Goal: Use online tool/utility: Utilize a website feature to perform a specific function

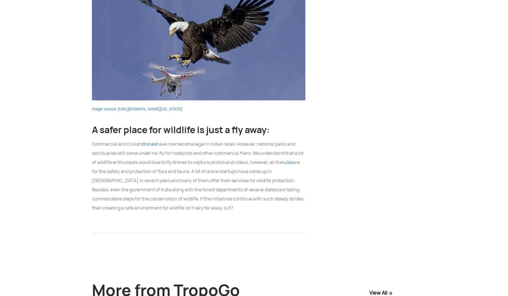
scroll to position [2234, 0]
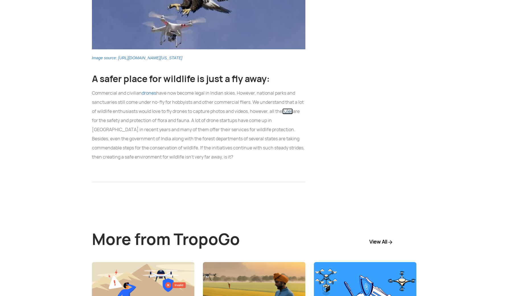
click at [289, 108] on link "rules" at bounding box center [287, 111] width 11 height 6
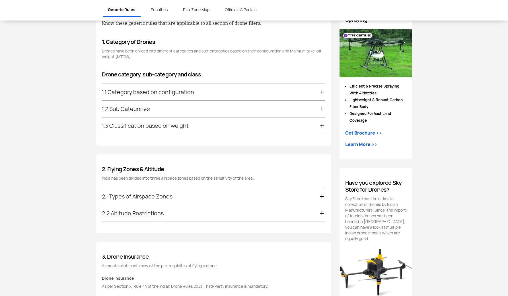
scroll to position [313, 0]
click at [286, 91] on div "1.1 Category based on configuration" at bounding box center [213, 91] width 223 height 17
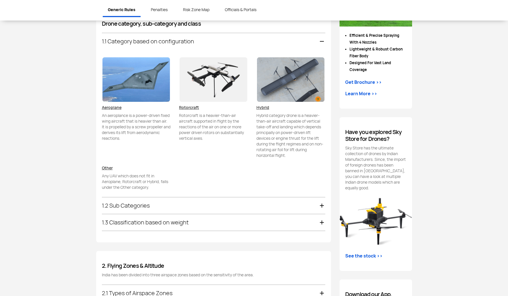
scroll to position [368, 0]
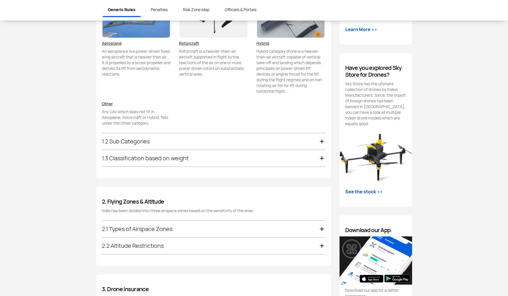
click at [257, 140] on div "1.2 Sub Categories" at bounding box center [213, 141] width 223 height 17
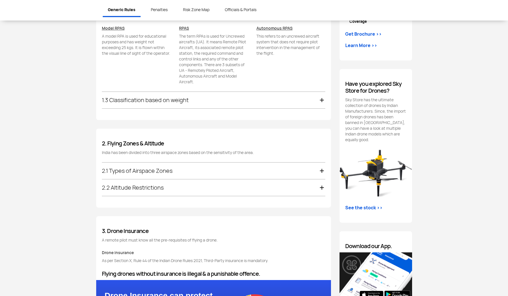
scroll to position [412, 0]
click at [252, 103] on div "1.3 Classification based on weight" at bounding box center [213, 99] width 223 height 17
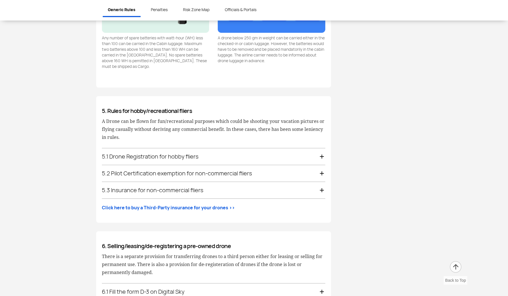
scroll to position [1032, 0]
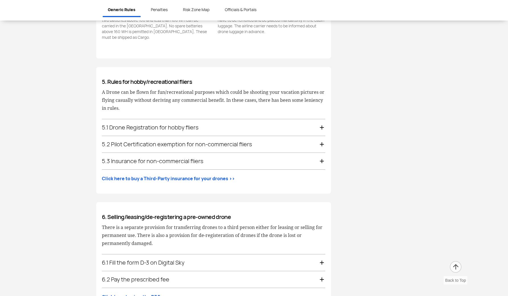
click at [216, 119] on div "5.1 Drone Registration for hobby fliers" at bounding box center [213, 127] width 223 height 17
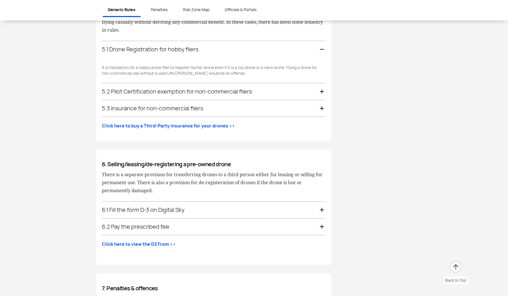
scroll to position [1030, 0]
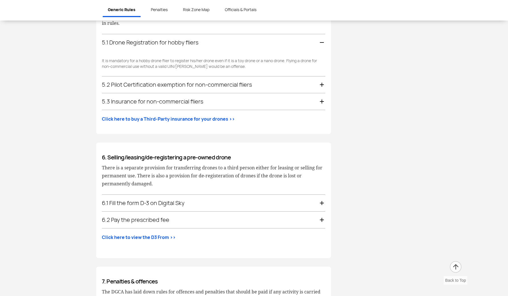
click at [227, 78] on div "5.2 Pilot Certification exemption for non-commercial fliers" at bounding box center [213, 84] width 223 height 17
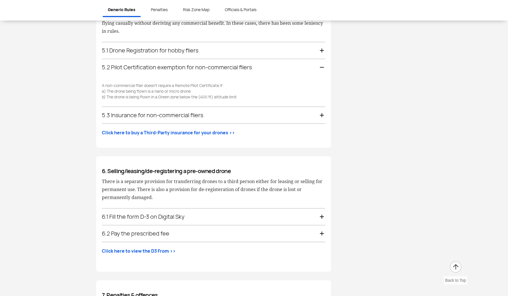
scroll to position [1021, 0]
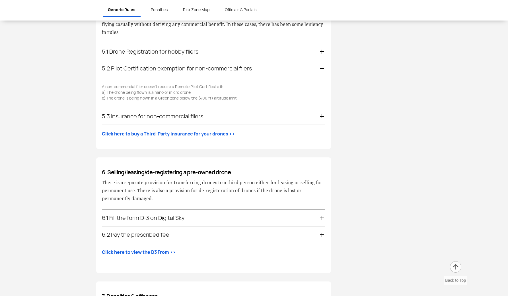
click at [227, 84] on p "A non-commercial flier doesn’t require a Remote Pilot Certificate if: a) The dr…" at bounding box center [213, 92] width 223 height 17
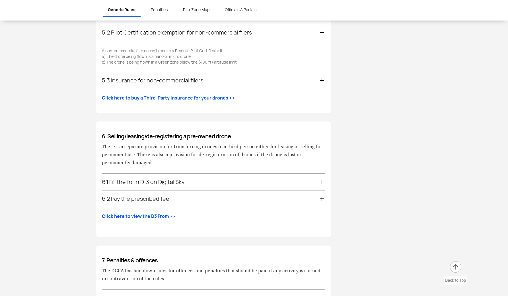
click at [217, 178] on div "6.1 Fill the form D-3 on Digital Sky" at bounding box center [213, 181] width 223 height 17
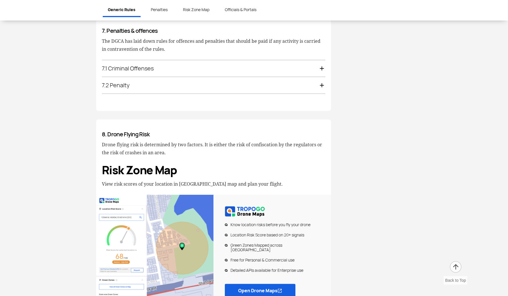
scroll to position [1362, 0]
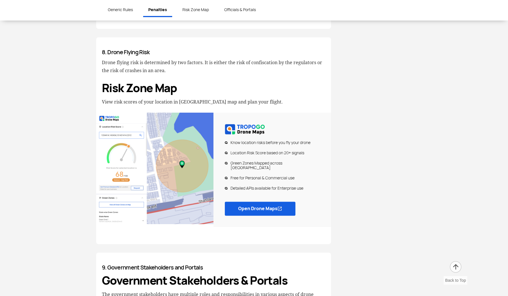
click at [245, 201] on link "Open Drone Maps" at bounding box center [260, 208] width 71 height 14
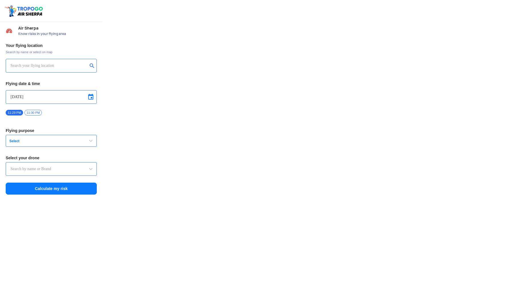
type input "DJI Mini2"
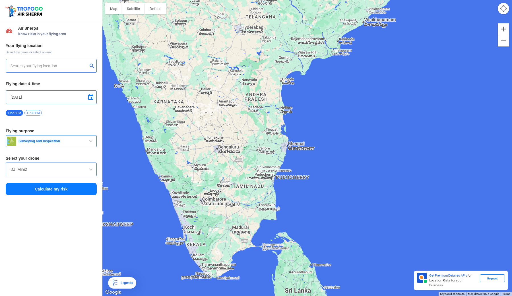
drag, startPoint x: 190, startPoint y: 249, endPoint x: 219, endPoint y: 160, distance: 93.4
click at [219, 160] on div at bounding box center [307, 148] width 410 height 296
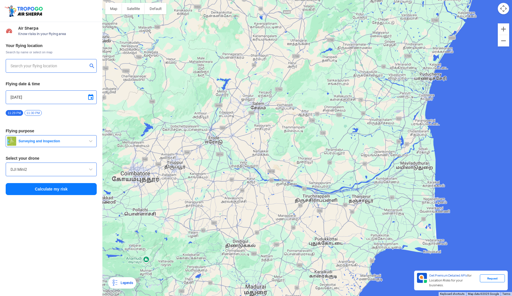
drag, startPoint x: 208, startPoint y: 219, endPoint x: 256, endPoint y: 219, distance: 49.0
click at [256, 219] on div at bounding box center [307, 148] width 410 height 296
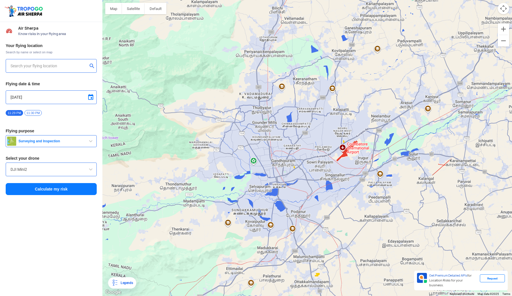
click at [243, 159] on div at bounding box center [307, 148] width 410 height 296
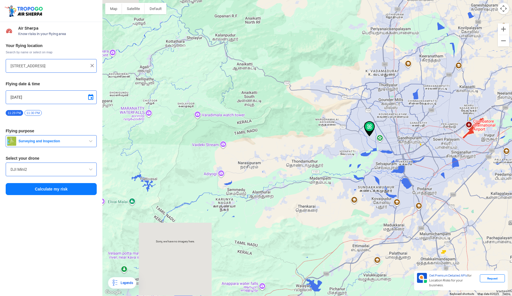
drag, startPoint x: 366, startPoint y: 157, endPoint x: 311, endPoint y: 153, distance: 55.7
click at [323, 157] on div at bounding box center [307, 148] width 410 height 296
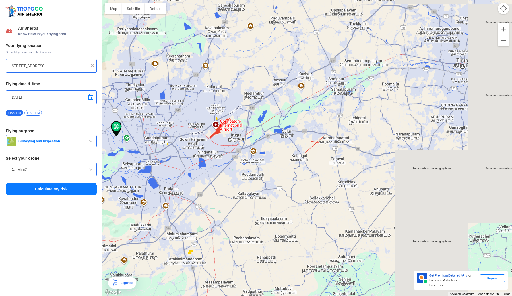
drag, startPoint x: 305, startPoint y: 139, endPoint x: 336, endPoint y: 142, distance: 30.5
click at [325, 141] on div at bounding box center [307, 148] width 410 height 296
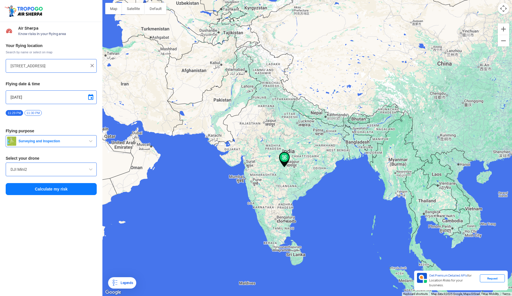
click at [151, 15] on div at bounding box center [307, 148] width 410 height 296
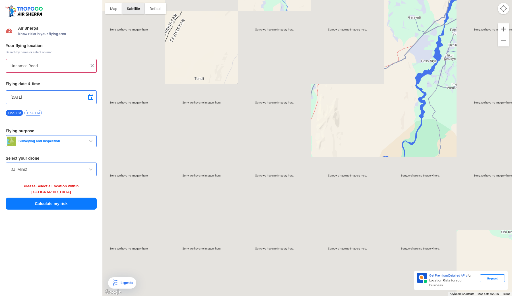
click at [134, 11] on button "Satellite" at bounding box center [133, 8] width 23 height 11
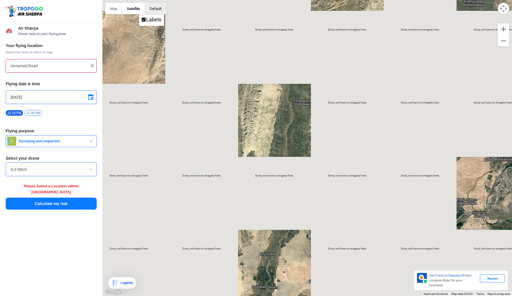
click at [147, 9] on button "button" at bounding box center [156, 8] width 22 height 11
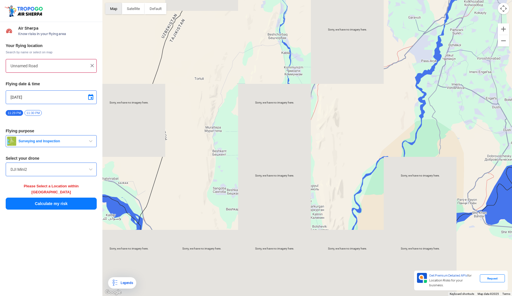
click at [119, 8] on button "Map" at bounding box center [113, 8] width 17 height 11
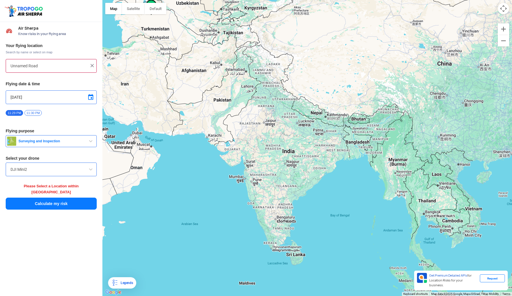
drag, startPoint x: 283, startPoint y: 229, endPoint x: 277, endPoint y: 180, distance: 48.5
click at [277, 180] on div at bounding box center [307, 148] width 410 height 296
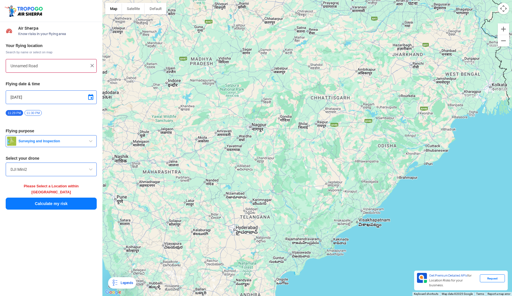
drag, startPoint x: 232, startPoint y: 288, endPoint x: 232, endPoint y: 141, distance: 146.9
click at [232, 222] on div at bounding box center [307, 148] width 410 height 296
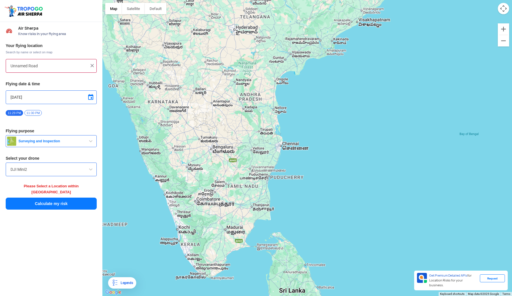
drag, startPoint x: 214, startPoint y: 203, endPoint x: 214, endPoint y: 120, distance: 82.8
click at [214, 167] on div at bounding box center [307, 148] width 410 height 296
drag, startPoint x: 211, startPoint y: 190, endPoint x: 210, endPoint y: 70, distance: 120.1
click at [210, 72] on div at bounding box center [307, 148] width 410 height 296
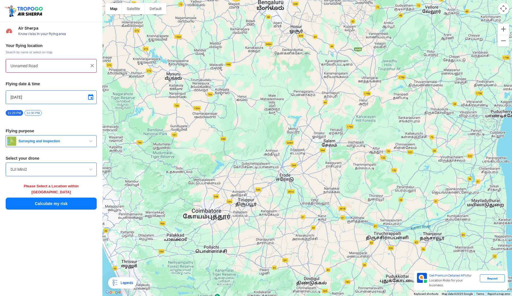
click at [202, 211] on div at bounding box center [307, 148] width 410 height 296
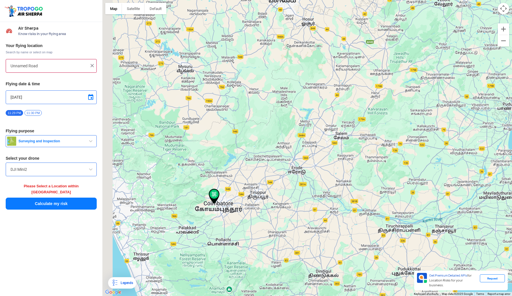
type input "17, Aishwarya Nagar, Coimbatore, Tamil Nadu 641041, India"
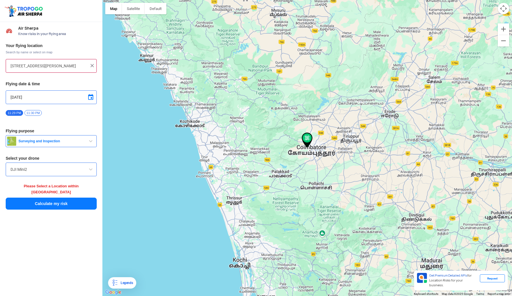
click at [23, 166] on input "DJI Mini2" at bounding box center [51, 169] width 81 height 7
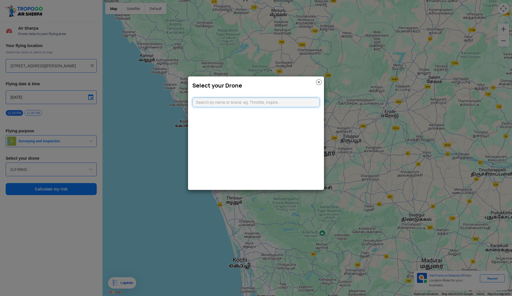
click at [219, 104] on input "text" at bounding box center [256, 102] width 128 height 10
type input "dji mav"
click at [247, 152] on li "DJI Mavic 2 Pro" at bounding box center [256, 153] width 127 height 13
type input "DJI Mavic 2 Pro"
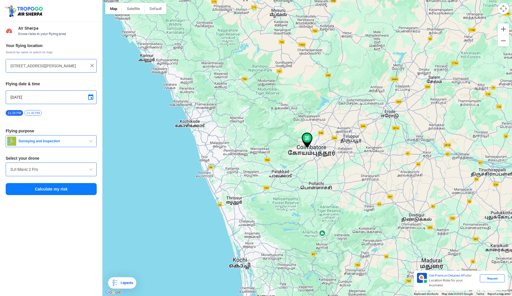
click at [72, 189] on button "Calculate my risk" at bounding box center [51, 189] width 91 height 12
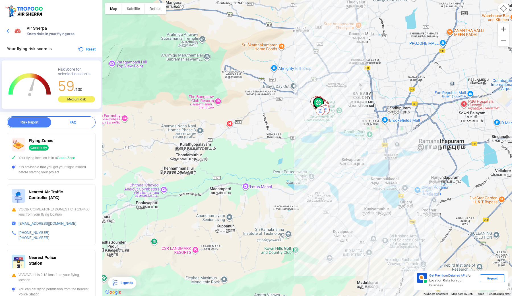
click at [221, 80] on div at bounding box center [307, 148] width 410 height 296
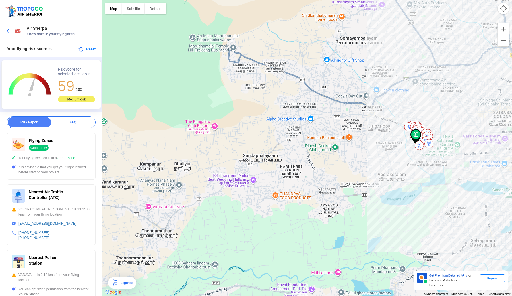
click at [8, 27] on div at bounding box center [14, 31] width 17 height 10
click at [9, 28] on img at bounding box center [9, 31] width 6 height 6
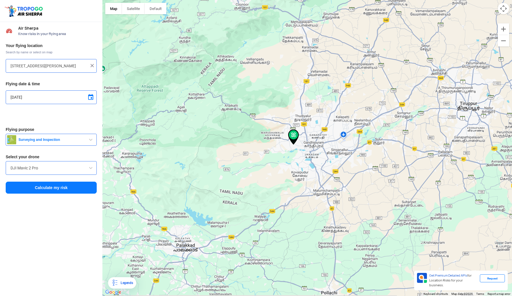
drag, startPoint x: 305, startPoint y: 141, endPoint x: 307, endPoint y: 146, distance: 6.0
click at [299, 145] on img at bounding box center [293, 136] width 11 height 15
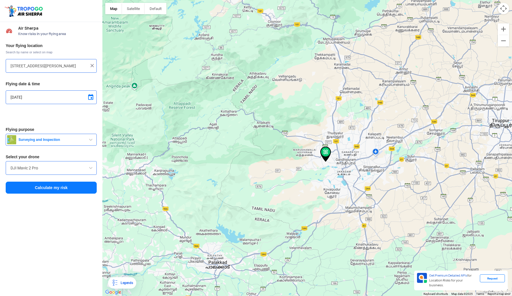
click at [295, 150] on div at bounding box center [307, 148] width 410 height 296
type input "Coimbatore, Tamil Nadu, India"
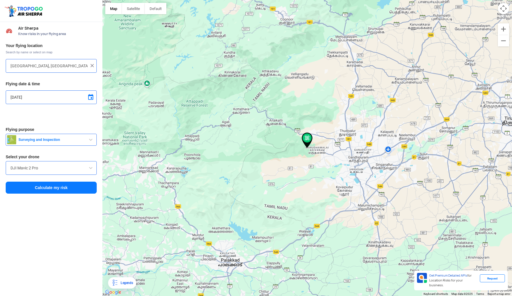
click at [295, 150] on div at bounding box center [307, 148] width 410 height 296
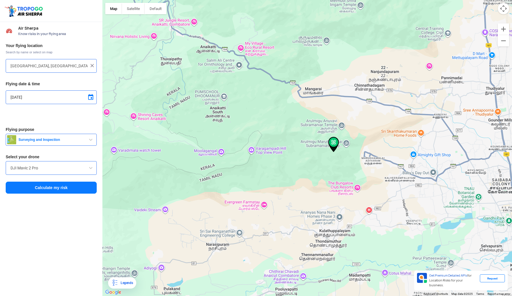
click at [406, 34] on div at bounding box center [307, 148] width 410 height 296
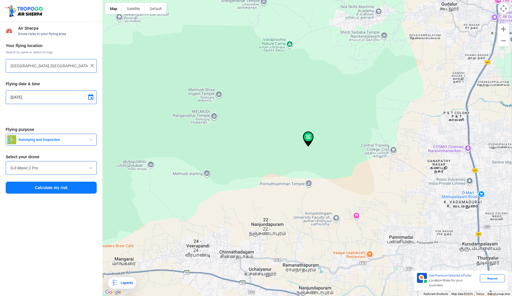
click at [67, 186] on button "Calculate my risk" at bounding box center [51, 187] width 91 height 12
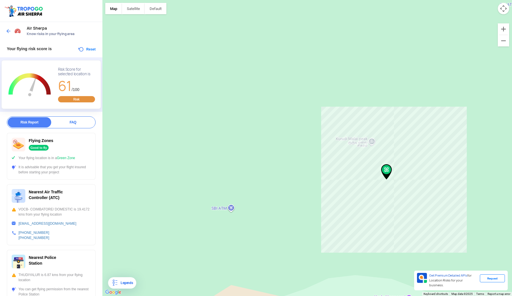
click at [67, 116] on div "Risk Report FAQ" at bounding box center [51, 122] width 89 height 12
click at [67, 123] on div "FAQ" at bounding box center [73, 122] width 44 height 10
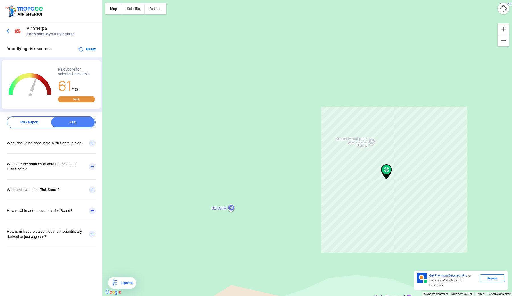
click at [71, 91] on span "61" at bounding box center [65, 86] width 14 height 18
click at [70, 72] on div "Risk Score for selected location is" at bounding box center [76, 71] width 37 height 9
click at [52, 87] on rect "Chart" at bounding box center [30, 85] width 48 height 36
click at [80, 49] on button "Reset" at bounding box center [87, 49] width 18 height 7
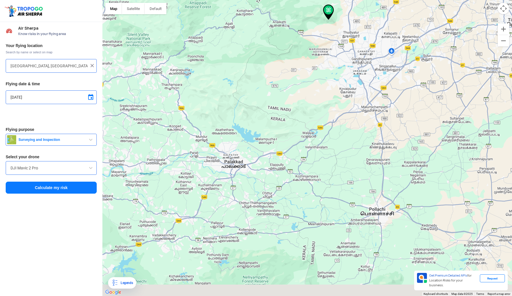
drag, startPoint x: 267, startPoint y: 178, endPoint x: 301, endPoint y: 36, distance: 146.3
click at [301, 36] on div at bounding box center [307, 148] width 410 height 296
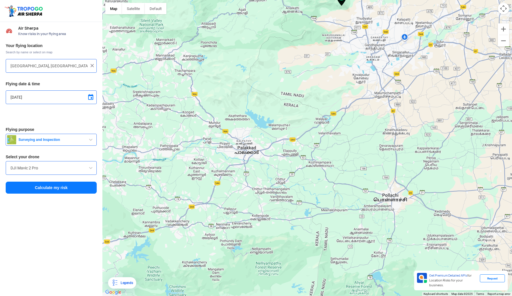
click at [312, 97] on div at bounding box center [307, 148] width 410 height 296
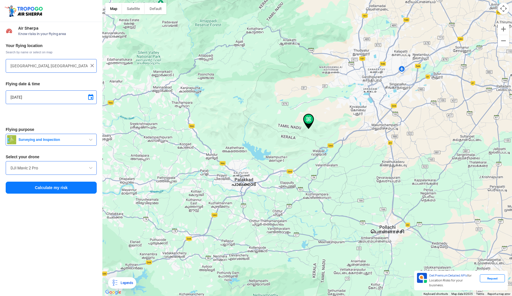
click at [312, 97] on div at bounding box center [307, 148] width 410 height 296
type input "Chinnampathy, Tamil Nadu, India"
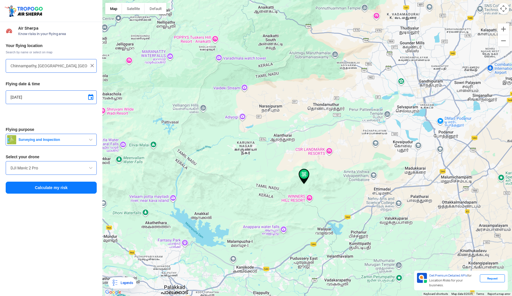
click at [55, 180] on div "Your flying location Search by name or select on map Chinnampathy, Tamil Nadu, …" at bounding box center [51, 118] width 102 height 157
click at [55, 182] on button "Calculate my risk" at bounding box center [51, 187] width 91 height 12
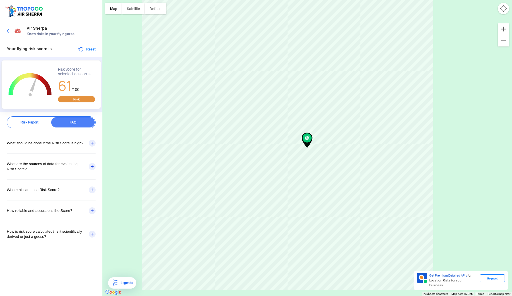
click at [32, 125] on div "Risk Report" at bounding box center [30, 122] width 44 height 10
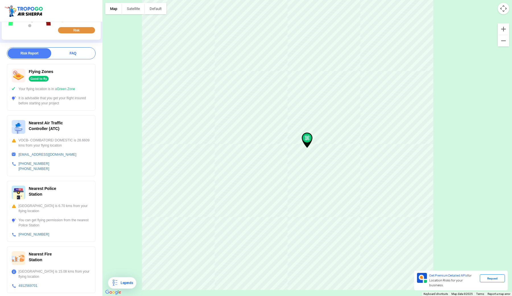
scroll to position [108, 0]
